Goal: Task Accomplishment & Management: Use online tool/utility

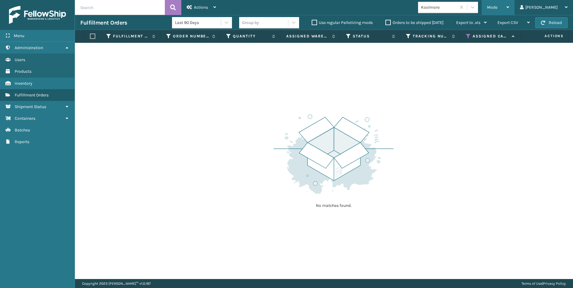
drag, startPoint x: 527, startPoint y: 4, endPoint x: 521, endPoint y: 8, distance: 7.5
click at [509, 4] on div "Mode" at bounding box center [498, 7] width 22 height 15
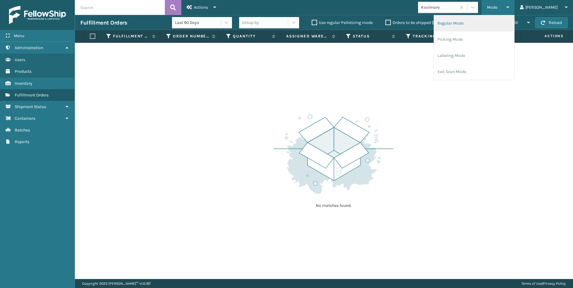
click at [486, 29] on li "Regular Mode" at bounding box center [474, 23] width 80 height 16
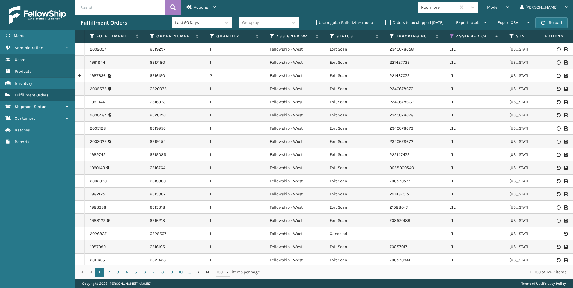
click at [103, 3] on input "text" at bounding box center [120, 7] width 90 height 15
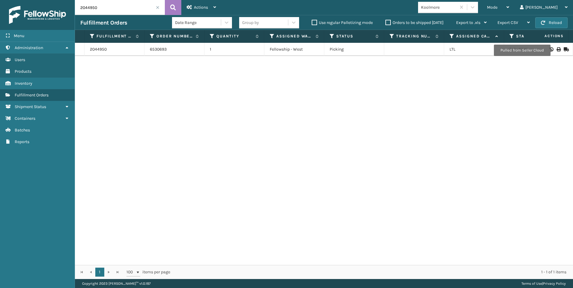
click at [556, 49] on icon at bounding box center [558, 49] width 4 height 4
drag, startPoint x: 105, startPoint y: 8, endPoint x: 55, endPoint y: 10, distance: 50.7
click at [56, 0] on div "Menu Administration Users Products Inventory Fulfillment Orders Shipment Status…" at bounding box center [286, 0] width 573 height 0
click at [556, 49] on icon at bounding box center [558, 49] width 4 height 4
drag, startPoint x: 112, startPoint y: 11, endPoint x: 36, endPoint y: 10, distance: 75.8
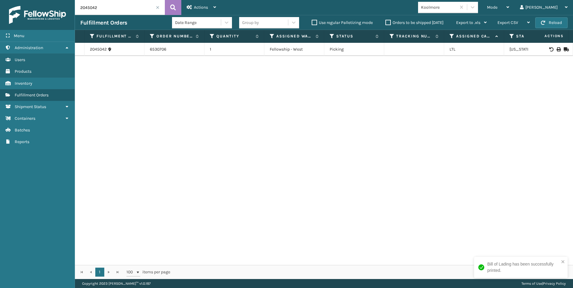
click at [36, 0] on div "Menu Administration Users Products Inventory Fulfillment Orders Shipment Status…" at bounding box center [286, 0] width 573 height 0
click at [551, 39] on span "Actions" at bounding box center [546, 36] width 42 height 10
click at [556, 51] on div at bounding box center [550, 49] width 34 height 4
click at [556, 49] on icon at bounding box center [558, 49] width 4 height 4
click at [59, 0] on html "Bill of Lading has been successfully printed. Menu Administration Users Product…" at bounding box center [286, 144] width 573 height 288
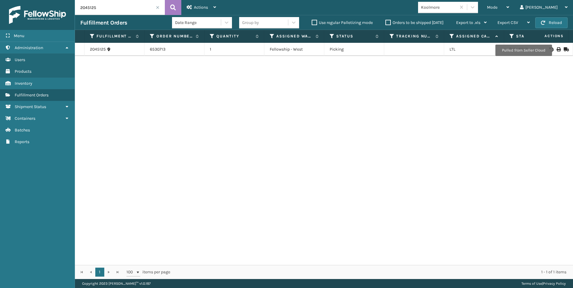
click at [556, 50] on icon at bounding box center [558, 49] width 4 height 4
drag, startPoint x: 79, startPoint y: 7, endPoint x: 51, endPoint y: 2, distance: 28.3
click at [56, 0] on div "Menu Administration Users Products Inventory Fulfillment Orders Shipment Status…" at bounding box center [286, 0] width 573 height 0
click at [556, 51] on icon at bounding box center [558, 49] width 4 height 4
drag, startPoint x: 100, startPoint y: 5, endPoint x: 25, endPoint y: 4, distance: 75.2
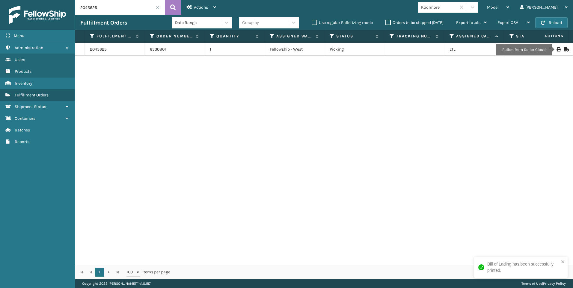
click at [42, 0] on div "Menu Administration Users Products Inventory Fulfillment Orders Shipment Status…" at bounding box center [286, 0] width 573 height 0
click at [556, 49] on icon at bounding box center [558, 49] width 4 height 4
drag, startPoint x: 105, startPoint y: 1, endPoint x: 73, endPoint y: 7, distance: 32.7
click at [73, 0] on div "Menu Administration Users Products Inventory Fulfillment Orders Shipment Status…" at bounding box center [286, 0] width 573 height 0
click at [556, 50] on icon at bounding box center [558, 49] width 4 height 4
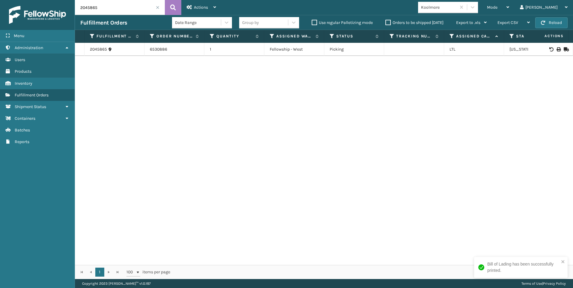
drag, startPoint x: 105, startPoint y: 4, endPoint x: 0, endPoint y: 6, distance: 104.9
click at [42, 0] on div "Menu Administration Users Products Inventory Fulfillment Orders Shipment Status…" at bounding box center [286, 0] width 573 height 0
click at [556, 49] on icon at bounding box center [558, 49] width 4 height 4
drag, startPoint x: 102, startPoint y: 8, endPoint x: 21, endPoint y: 9, distance: 80.6
click at [21, 0] on div "Menu Administration Users Products Inventory Fulfillment Orders Shipment Status…" at bounding box center [286, 0] width 573 height 0
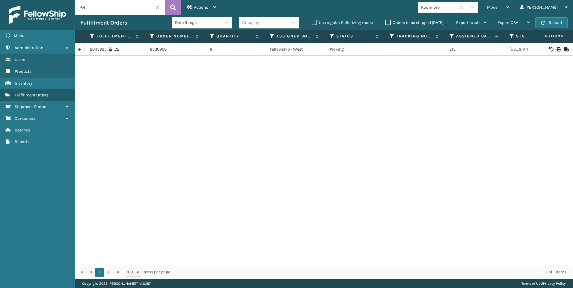
type input "6"
click at [556, 50] on icon at bounding box center [558, 49] width 4 height 4
drag, startPoint x: 114, startPoint y: 9, endPoint x: 55, endPoint y: 7, distance: 58.1
click at [55, 0] on div "Menu Administration Users Products Inventory Fulfillment Orders Shipment Status…" at bounding box center [286, 0] width 573 height 0
click at [556, 49] on icon at bounding box center [558, 49] width 4 height 4
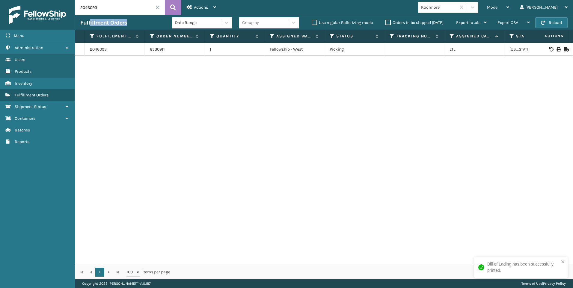
drag, startPoint x: 109, startPoint y: 16, endPoint x: 93, endPoint y: 12, distance: 16.8
click at [86, 14] on div "2046093 Actions Settings Remove All Filters Export Labels Bulk Print Close Out …" at bounding box center [324, 139] width 498 height 279
click at [104, 9] on input "2046093" at bounding box center [120, 7] width 90 height 15
click at [102, 9] on input "2046093" at bounding box center [120, 7] width 90 height 15
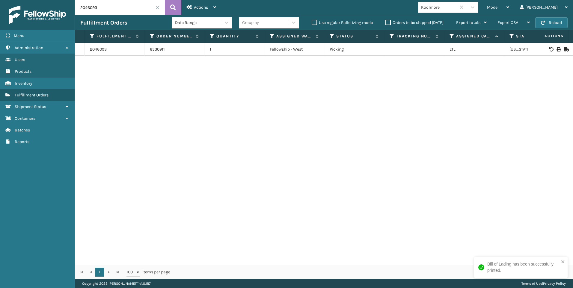
click at [105, 11] on input "2046093" at bounding box center [120, 7] width 90 height 15
click at [556, 49] on icon at bounding box center [558, 49] width 4 height 4
drag, startPoint x: 95, startPoint y: 4, endPoint x: 26, endPoint y: 7, distance: 68.6
click at [36, 0] on div "Menu Administration Users Products Inventory Fulfillment Orders Shipment Status…" at bounding box center [286, 0] width 573 height 0
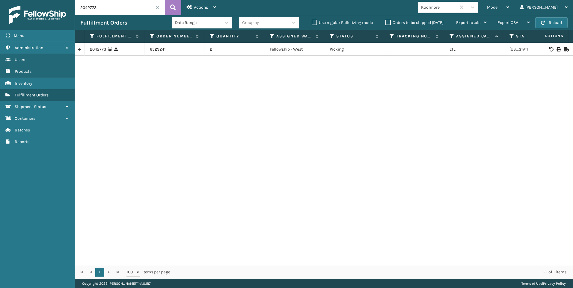
click at [556, 51] on icon at bounding box center [558, 49] width 4 height 4
drag, startPoint x: 90, startPoint y: 8, endPoint x: 41, endPoint y: 6, distance: 49.5
click at [42, 0] on div "Menu Administration Users Products Inventory Fulfillment Orders Shipment Status…" at bounding box center [286, 0] width 573 height 0
click at [556, 48] on icon at bounding box center [558, 49] width 4 height 4
drag, startPoint x: 113, startPoint y: 8, endPoint x: 52, endPoint y: 8, distance: 61.4
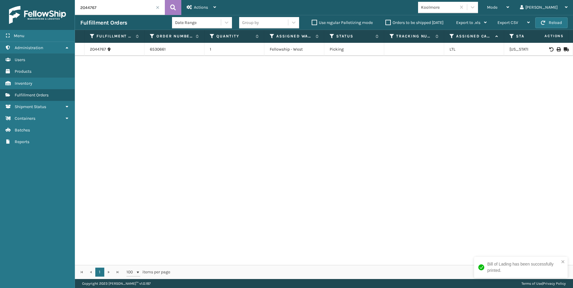
click at [55, 0] on div "Menu Administration Users Products Inventory Fulfillment Orders Shipment Status…" at bounding box center [286, 0] width 573 height 0
click at [556, 49] on icon at bounding box center [558, 49] width 4 height 4
drag, startPoint x: 132, startPoint y: 4, endPoint x: -1, endPoint y: -1, distance: 133.7
click at [0, 0] on html "Bill of Lading has been successfully printed. Menu Administration Users Product…" at bounding box center [286, 144] width 573 height 288
click at [551, 49] on div at bounding box center [550, 49] width 34 height 4
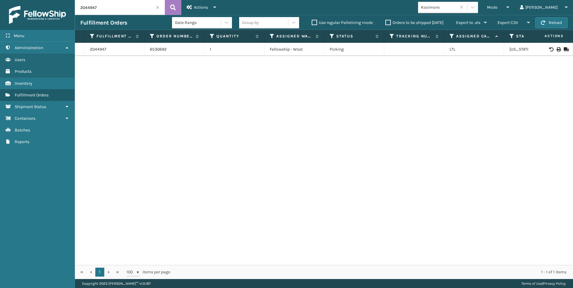
click at [556, 48] on icon at bounding box center [558, 49] width 4 height 4
click at [49, 0] on html "Bill of Lading has been successfully printed. Menu Administration Users Product…" at bounding box center [286, 144] width 573 height 288
type input "2044948"
click at [556, 49] on icon at bounding box center [558, 49] width 4 height 4
drag, startPoint x: 103, startPoint y: 13, endPoint x: 55, endPoint y: 9, distance: 47.7
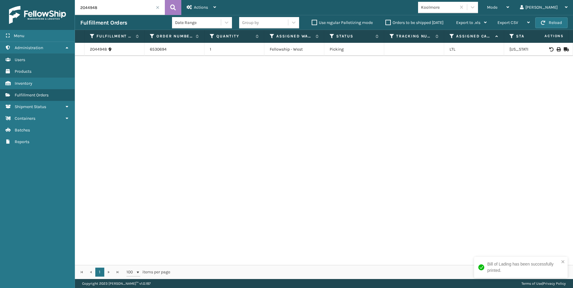
click at [55, 0] on div "Menu Administration Users Products Inventory Fulfillment Orders Shipment Status…" at bounding box center [286, 0] width 573 height 0
click at [161, 7] on input "2044948" at bounding box center [120, 7] width 90 height 15
click at [159, 6] on input "2044948" at bounding box center [120, 7] width 90 height 15
click at [159, 8] on span at bounding box center [158, 8] width 4 height 4
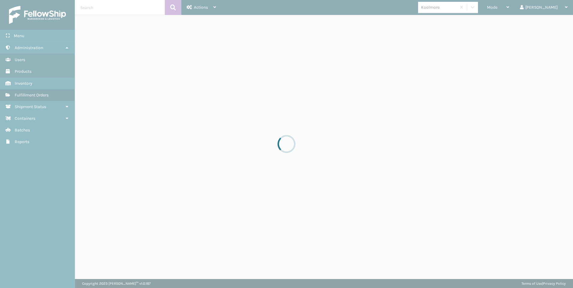
click at [529, 14] on div at bounding box center [286, 144] width 573 height 288
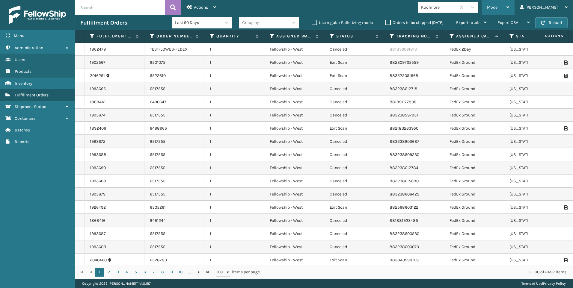
click at [497, 6] on span "Mode" at bounding box center [492, 7] width 10 height 5
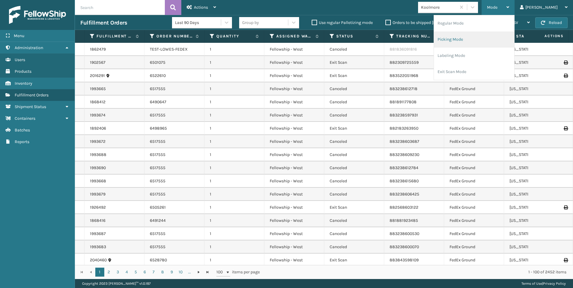
click at [503, 32] on li "Picking Mode" at bounding box center [474, 39] width 80 height 16
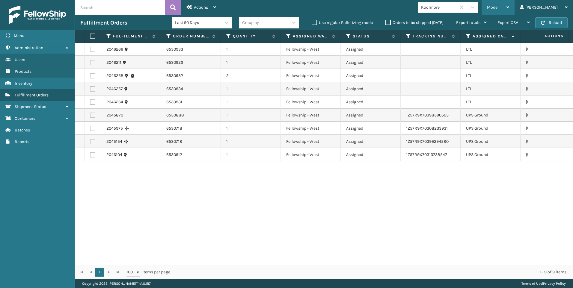
click at [497, 9] on span "Mode" at bounding box center [492, 7] width 10 height 5
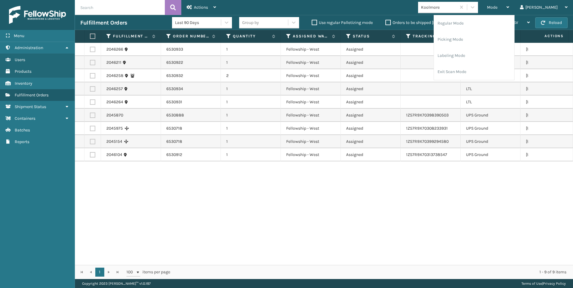
click at [459, 14] on div "Mode Regular Mode Picking Mode Labeling Mode Exit Scan Mode Koolmore Liz Log Out" at bounding box center [396, 7] width 351 height 15
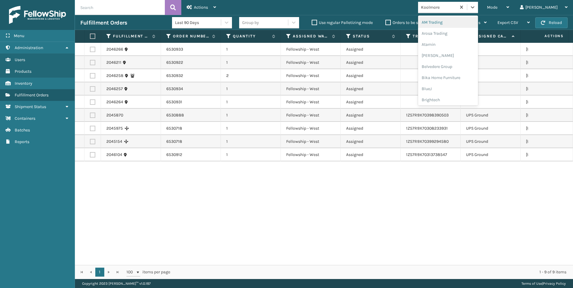
click at [456, 12] on div "Koolmore" at bounding box center [437, 7] width 38 height 10
click at [462, 89] on div "SleepGeekz" at bounding box center [448, 87] width 60 height 11
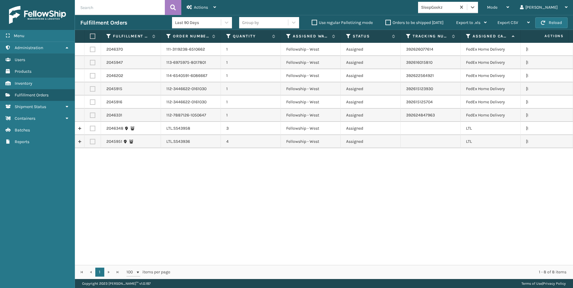
click at [92, 128] on label at bounding box center [92, 128] width 5 height 5
click at [90, 128] on input "checkbox" at bounding box center [90, 128] width 0 height 4
checkbox input "true"
drag, startPoint x: 96, startPoint y: 136, endPoint x: 93, endPoint y: 139, distance: 4.2
click at [96, 137] on td at bounding box center [92, 141] width 16 height 13
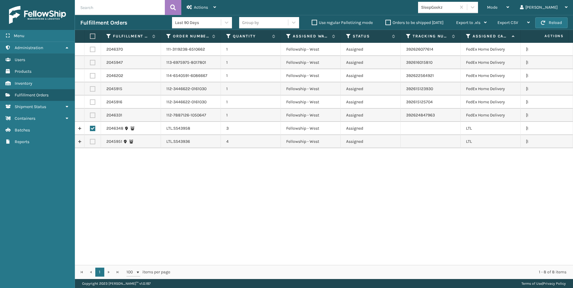
click at [93, 140] on label at bounding box center [92, 141] width 5 height 5
click at [90, 140] on input "checkbox" at bounding box center [90, 141] width 0 height 4
checkbox input "true"
click at [211, 9] on div "Actions" at bounding box center [201, 7] width 29 height 15
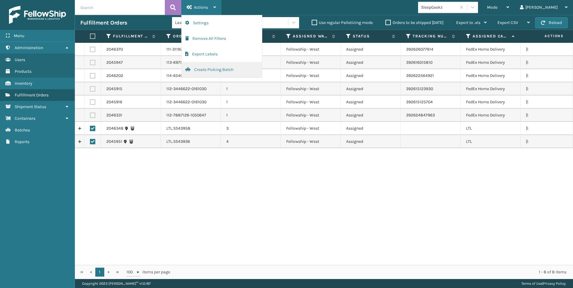
click at [212, 67] on button "Create Picking Batch" at bounding box center [222, 70] width 80 height 16
